Goal: Task Accomplishment & Management: Use online tool/utility

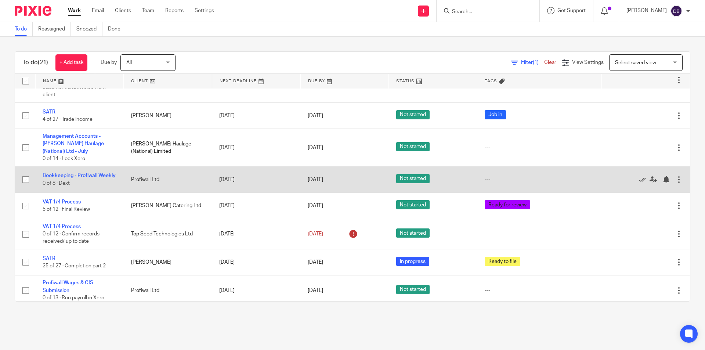
scroll to position [450, 0]
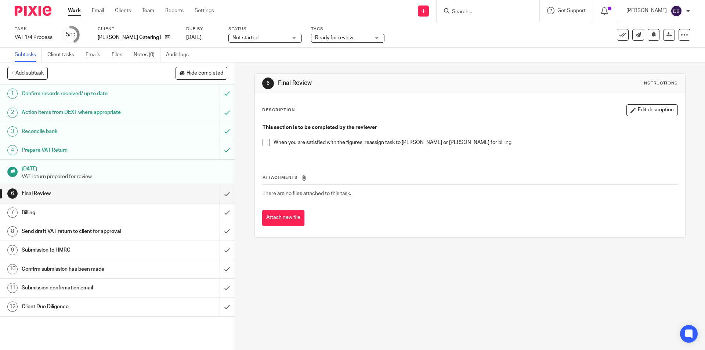
click at [170, 151] on div "Prepare VAT Return" at bounding box center [117, 150] width 191 height 11
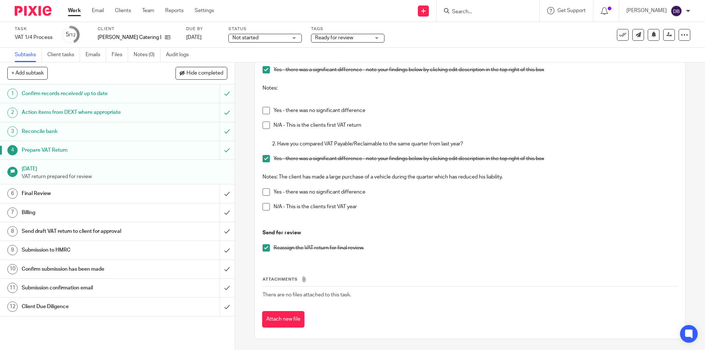
scroll to position [395, 0]
